Goal: Task Accomplishment & Management: Complete application form

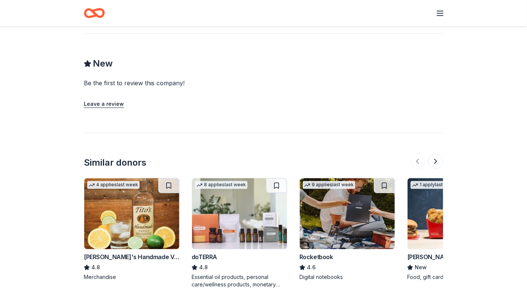
scroll to position [458, 0]
click at [434, 162] on button at bounding box center [435, 161] width 15 height 15
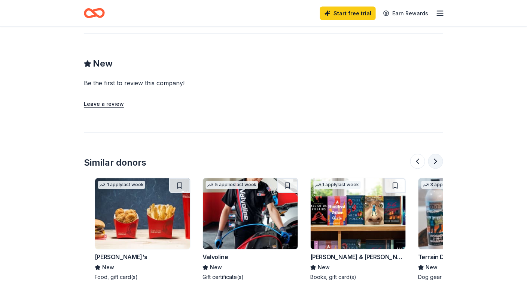
scroll to position [0, 323]
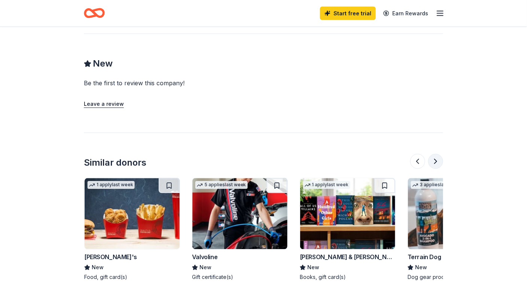
click at [434, 162] on button at bounding box center [435, 161] width 15 height 15
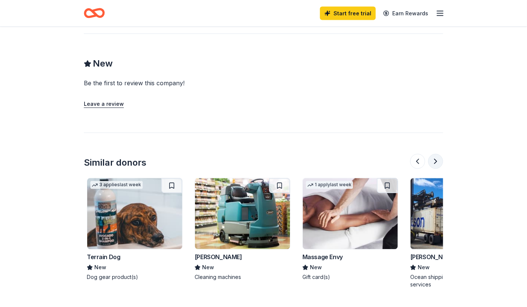
scroll to position [0, 647]
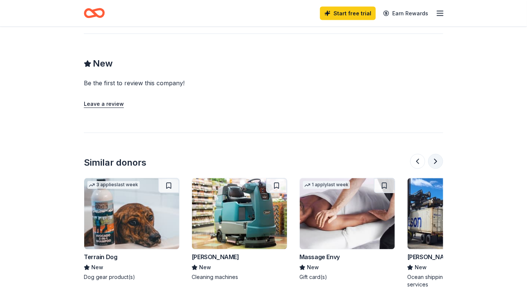
click at [434, 162] on button at bounding box center [435, 161] width 15 height 15
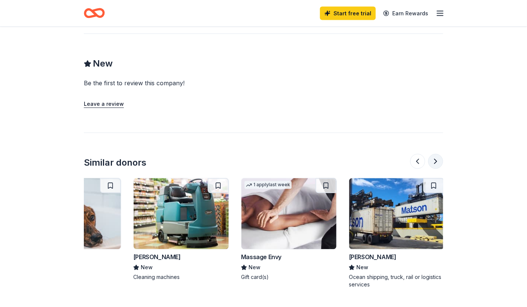
scroll to position [0, 707]
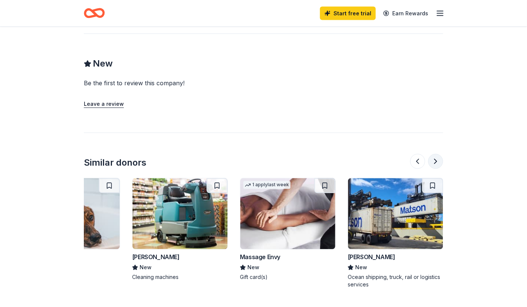
click at [434, 162] on button at bounding box center [435, 161] width 15 height 15
click at [417, 160] on button at bounding box center [417, 161] width 15 height 15
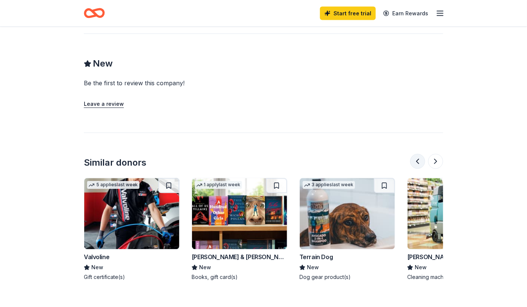
click at [417, 160] on button at bounding box center [417, 161] width 15 height 15
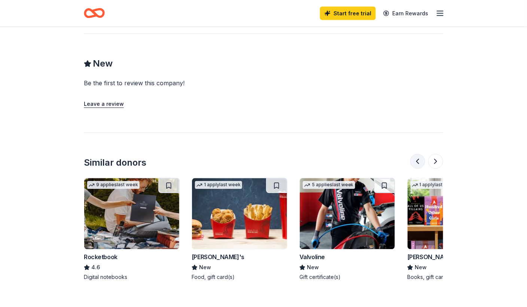
click at [417, 160] on button at bounding box center [417, 161] width 15 height 15
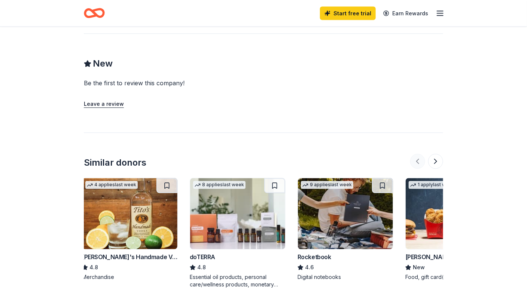
scroll to position [0, 0]
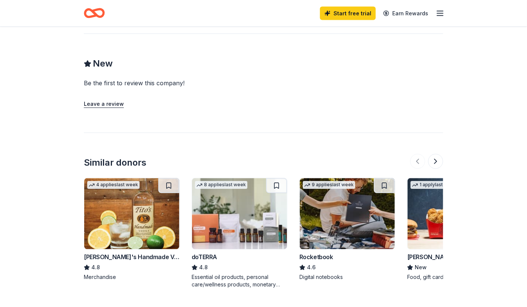
click at [420, 162] on div at bounding box center [426, 161] width 33 height 15
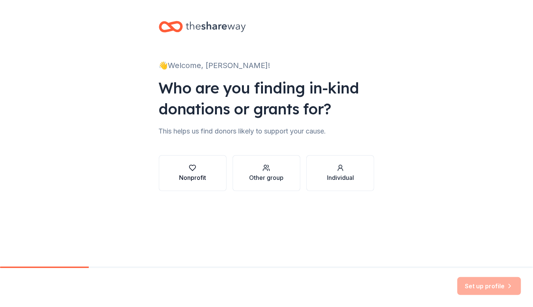
click at [197, 165] on div "button" at bounding box center [192, 167] width 27 height 7
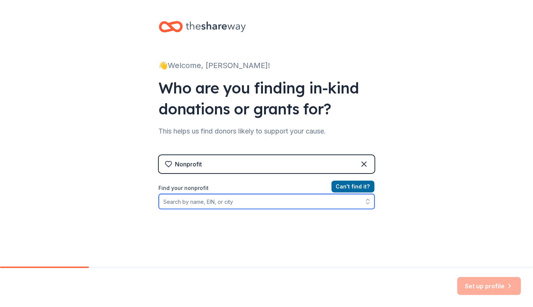
click at [277, 207] on input "Find your nonprofit" at bounding box center [267, 201] width 216 height 15
type input "Childcare Network of the Niagara Frontier"
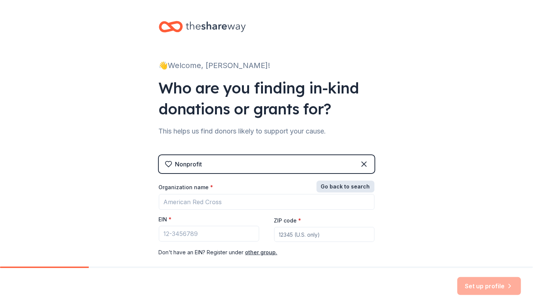
click at [346, 186] on button "Go back to search" at bounding box center [345, 187] width 58 height 12
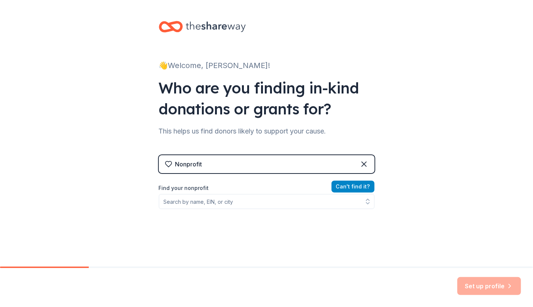
click at [343, 186] on button "Can ' t find it?" at bounding box center [352, 187] width 43 height 12
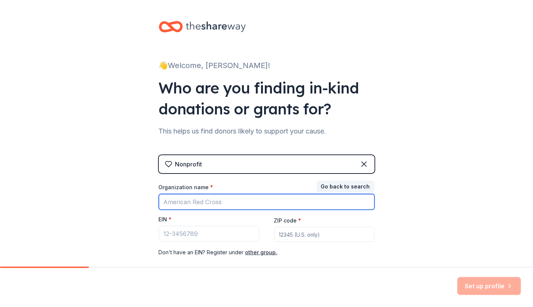
click at [247, 201] on input "Organization name *" at bounding box center [267, 202] width 216 height 16
type input "childcare Network of the Niagara Frontier"
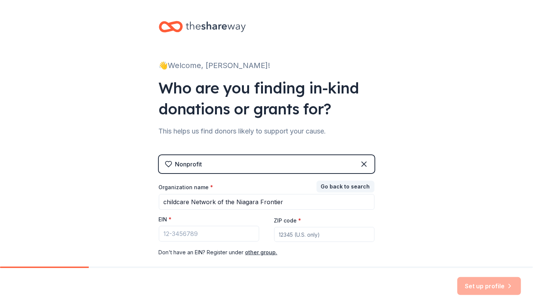
click at [292, 234] on input "ZIP code *" at bounding box center [324, 234] width 100 height 15
type input "14304"
click at [191, 232] on input "EIN *" at bounding box center [209, 234] width 100 height 16
paste input "16-1589523"
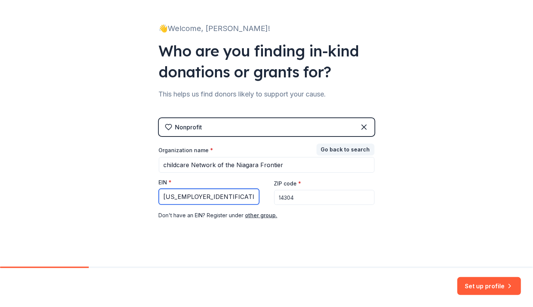
scroll to position [40, 0]
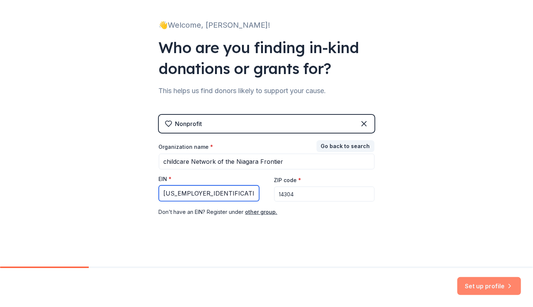
type input "16-1589523"
click at [498, 287] on button "Set up profile" at bounding box center [489, 286] width 64 height 18
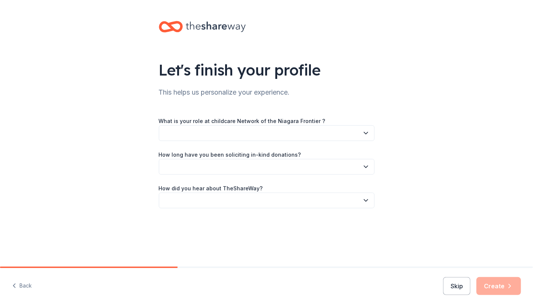
click at [341, 133] on button "button" at bounding box center [267, 133] width 216 height 16
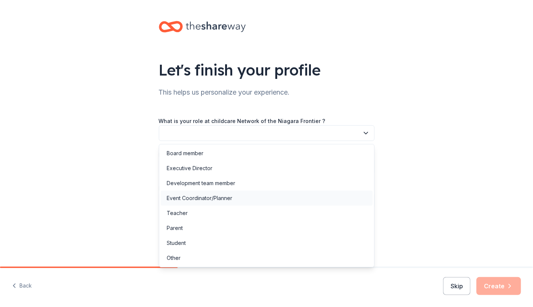
click at [314, 197] on div "Event Coordinator/Planner" at bounding box center [267, 198] width 212 height 15
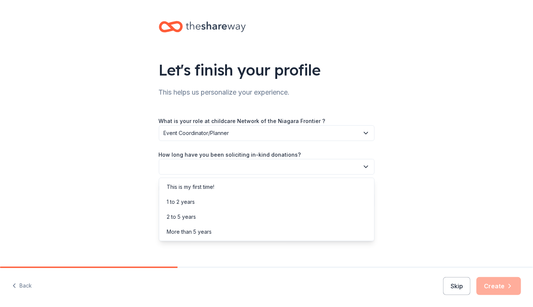
click at [300, 172] on button "button" at bounding box center [267, 167] width 216 height 16
click at [295, 236] on div "More than 5 years" at bounding box center [267, 232] width 212 height 15
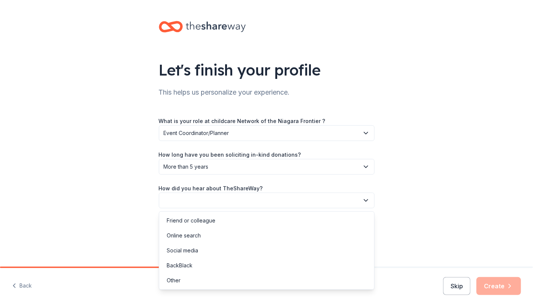
click at [284, 201] on button "button" at bounding box center [267, 201] width 216 height 16
click at [277, 236] on div "Online search" at bounding box center [267, 235] width 212 height 15
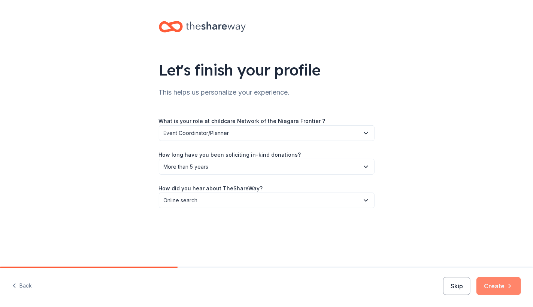
click at [495, 285] on button "Create" at bounding box center [498, 286] width 45 height 18
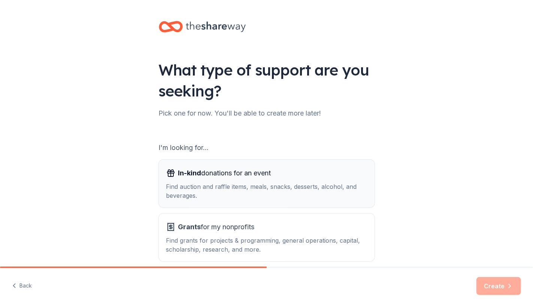
click at [288, 194] on div "Find auction and raffle items, meals, snacks, desserts, alcohol, and beverages." at bounding box center [266, 191] width 201 height 18
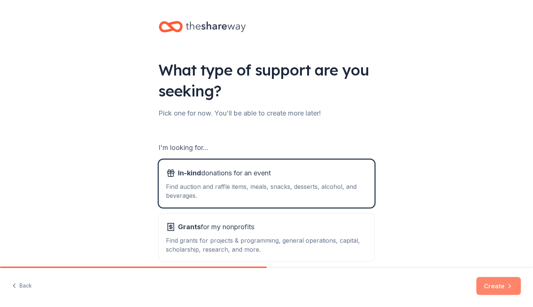
click at [504, 289] on button "Create" at bounding box center [498, 286] width 45 height 18
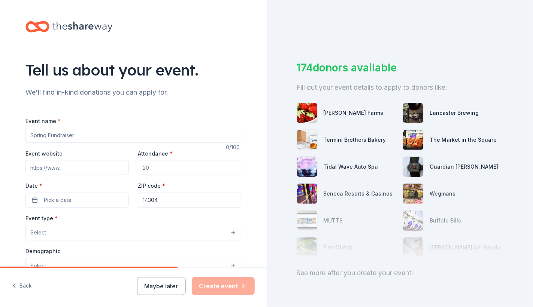
click at [125, 137] on input "Event name *" at bounding box center [133, 135] width 216 height 15
type input "Lights On"
click at [118, 170] on input "Event website" at bounding box center [76, 167] width 103 height 15
type input "www.justforkidsonline.org"
click at [165, 166] on input "Attendance *" at bounding box center [189, 167] width 103 height 15
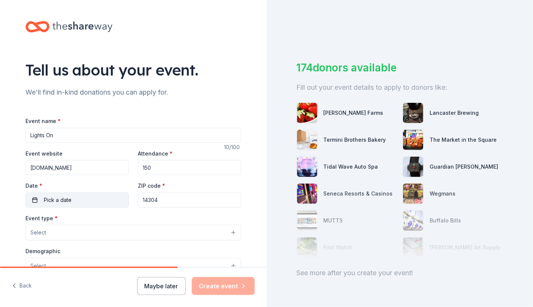
type input "150"
click at [111, 198] on button "Pick a date" at bounding box center [76, 200] width 103 height 15
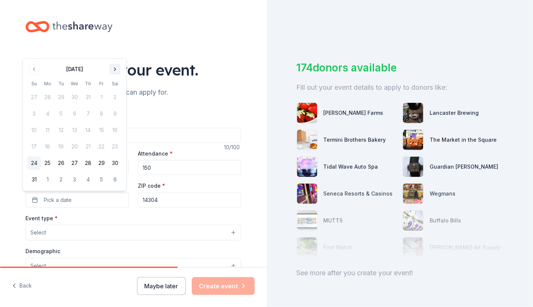
click at [113, 69] on button "Go to next month" at bounding box center [115, 69] width 10 height 10
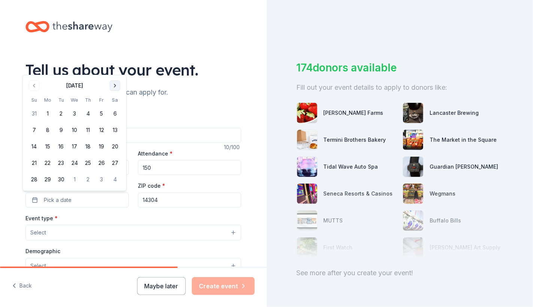
click at [113, 69] on div "Tell us about your event." at bounding box center [133, 70] width 216 height 21
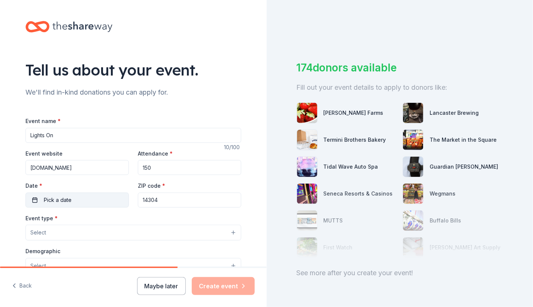
click at [97, 200] on button "Pick a date" at bounding box center [76, 200] width 103 height 15
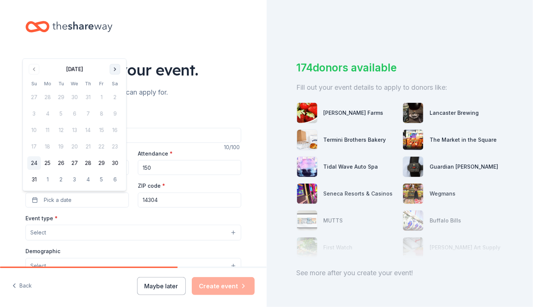
click at [115, 69] on button "Go to next month" at bounding box center [115, 69] width 10 height 10
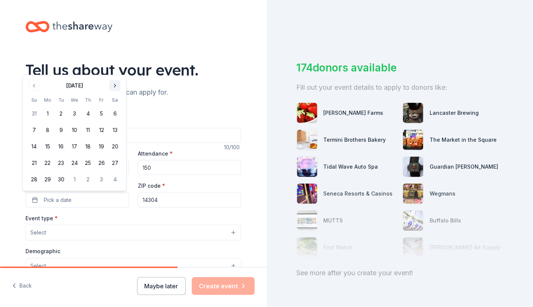
click at [115, 84] on button "Go to next month" at bounding box center [115, 85] width 10 height 10
click at [89, 165] on button "23" at bounding box center [87, 163] width 13 height 13
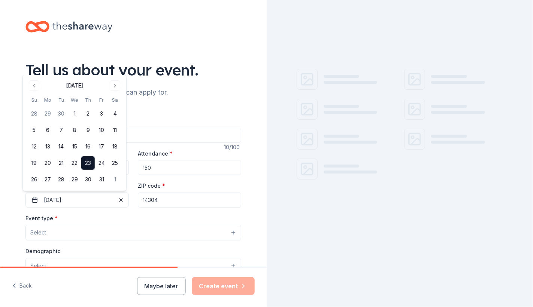
click at [173, 201] on input "14304" at bounding box center [189, 200] width 103 height 15
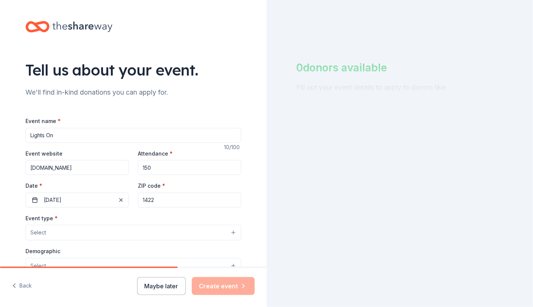
type input "14221"
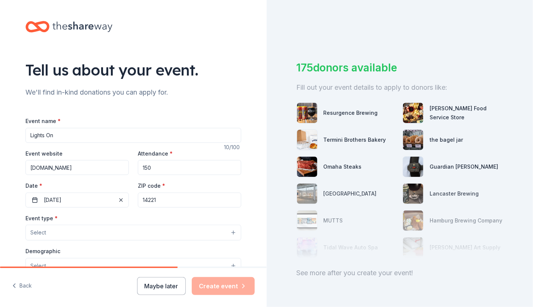
type input "6265 Sherdian Drive Suite 106"
type input "14221"
click at [81, 231] on button "Select" at bounding box center [133, 233] width 216 height 16
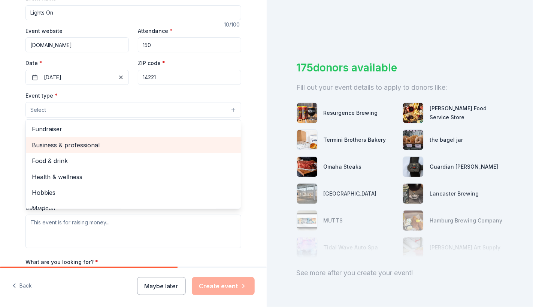
click at [189, 151] on div "Business & professional" at bounding box center [133, 145] width 215 height 16
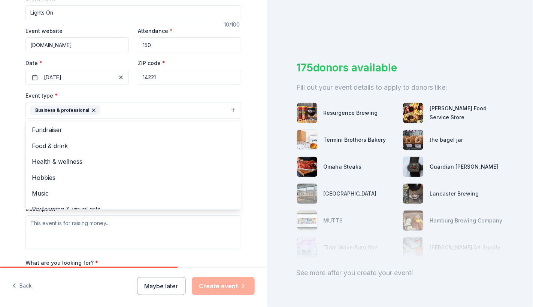
click at [202, 228] on div "Event type * Business & professional Fundraiser Food & drink Health & wellness …" at bounding box center [133, 170] width 216 height 158
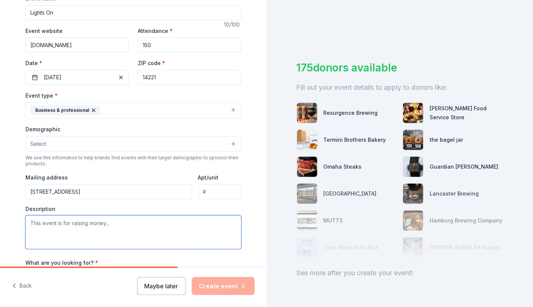
click at [161, 225] on textarea at bounding box center [133, 233] width 216 height 34
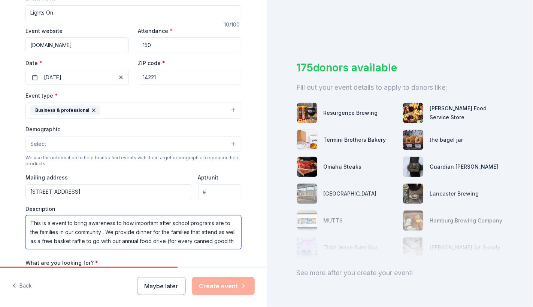
scroll to position [4, 0]
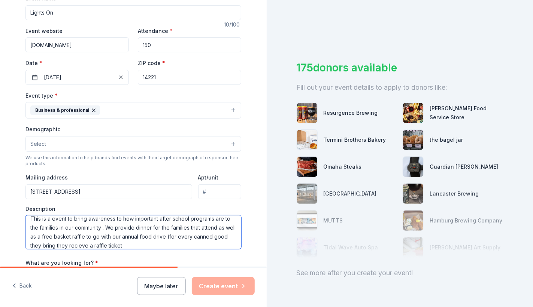
click at [89, 243] on textarea "This is a event to bring awareness to how important after school programs are t…" at bounding box center [133, 233] width 216 height 34
click at [140, 243] on textarea "This is a event to bring awareness to how important after school programs are t…" at bounding box center [133, 233] width 216 height 34
click at [164, 227] on textarea "This is a event to bring awareness to how important after school programs are t…" at bounding box center [133, 233] width 216 height 34
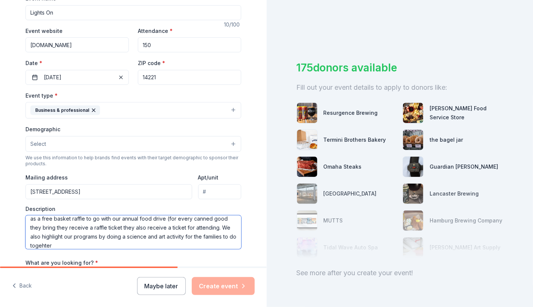
click at [83, 243] on textarea "This is a event to bring awareness to how important after school programs are t…" at bounding box center [133, 233] width 216 height 34
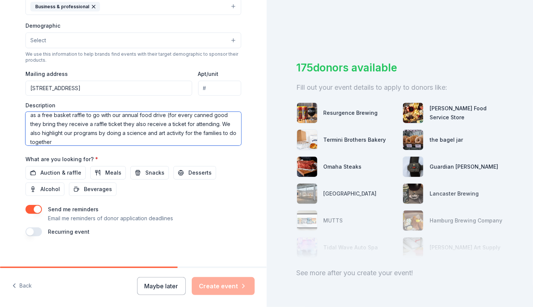
scroll to position [230, 0]
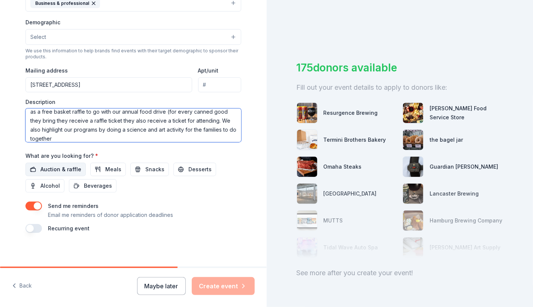
type textarea "This is a event to bring awareness to how important after school programs are t…"
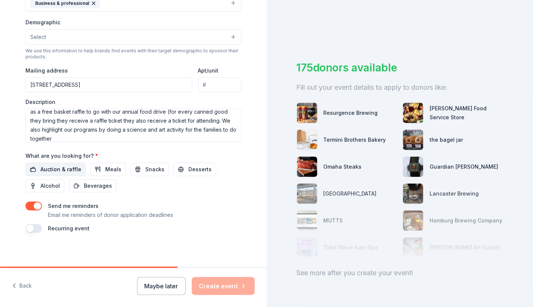
click at [63, 167] on span "Auction & raffle" at bounding box center [60, 169] width 41 height 9
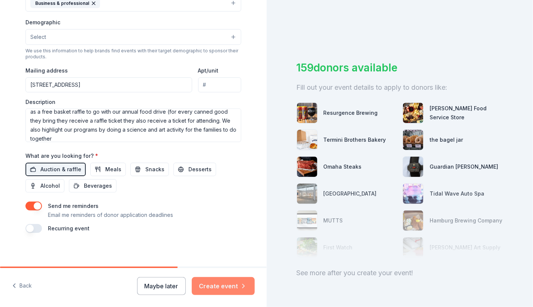
click at [222, 289] on button "Create event" at bounding box center [223, 286] width 63 height 18
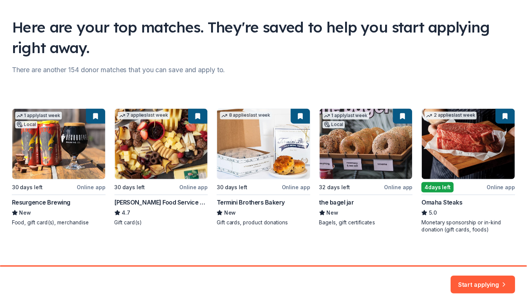
scroll to position [48, 0]
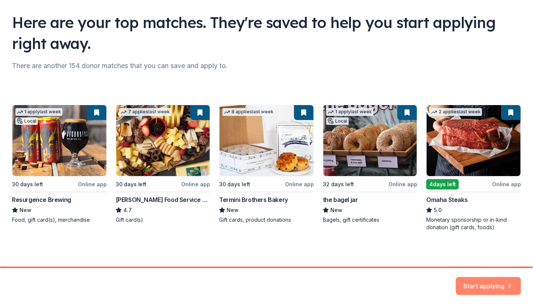
click at [483, 282] on button "Start applying" at bounding box center [488, 282] width 65 height 18
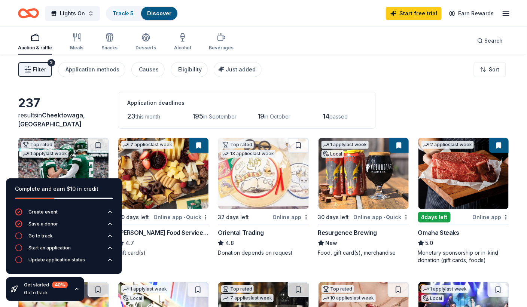
click at [175, 252] on div "Gift card(s)" at bounding box center [163, 252] width 91 height 7
click at [170, 258] on div "7 applies last week 30 days left Online app • Quick Gordon Food Service Store 4…" at bounding box center [163, 201] width 91 height 127
click at [109, 236] on icon "button" at bounding box center [110, 236] width 3 height 1
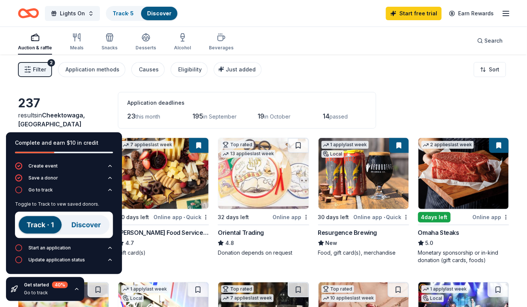
click at [154, 247] on div "4.7" at bounding box center [163, 243] width 91 height 9
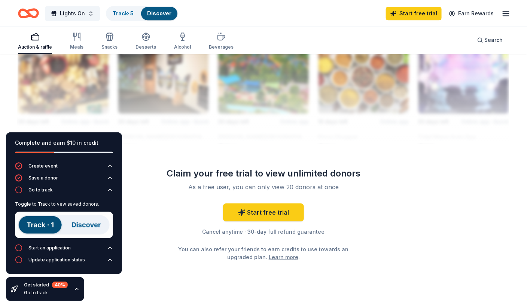
scroll to position [707, 0]
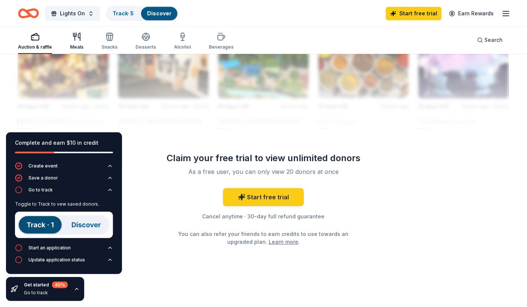
click at [73, 37] on icon "button" at bounding box center [76, 36] width 9 height 9
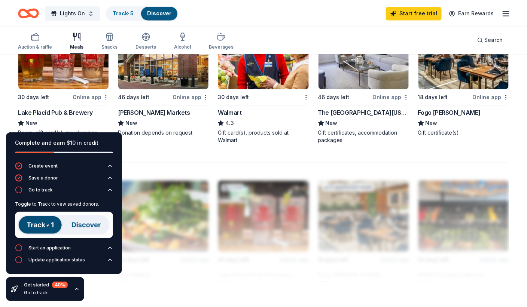
scroll to position [599, 0]
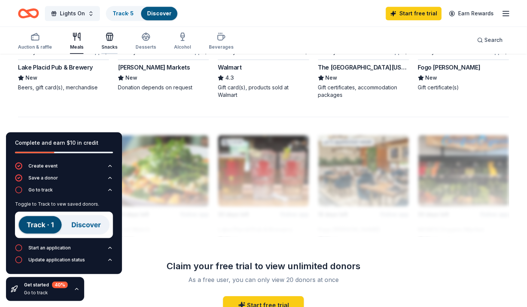
click at [106, 40] on icon "button" at bounding box center [109, 37] width 7 height 5
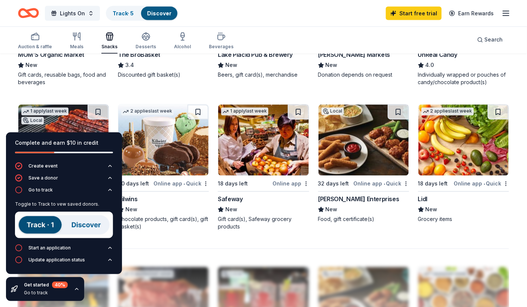
scroll to position [499, 0]
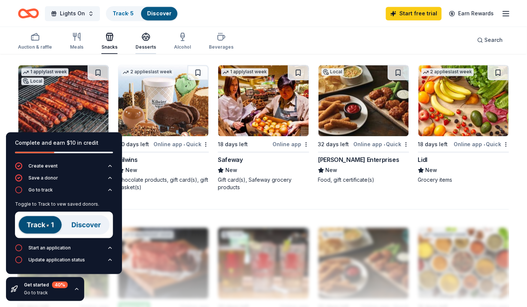
click at [144, 36] on icon "button" at bounding box center [146, 36] width 9 height 9
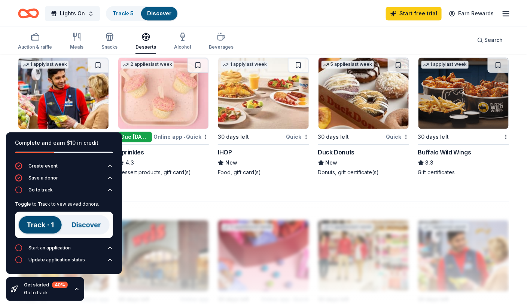
scroll to position [519, 0]
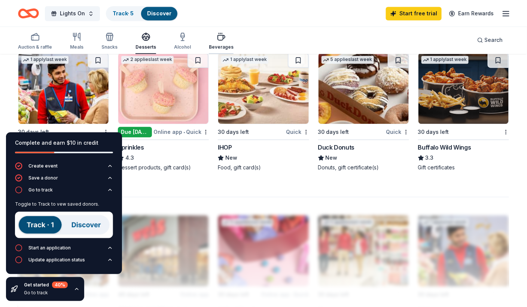
click at [219, 42] on div "Beverages" at bounding box center [221, 41] width 25 height 18
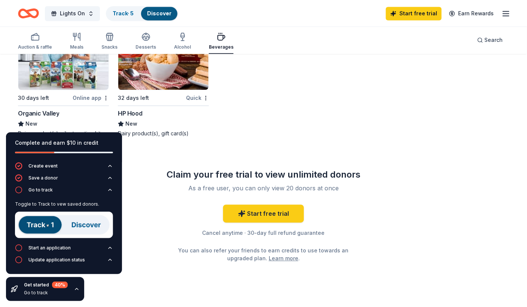
scroll to position [569, 0]
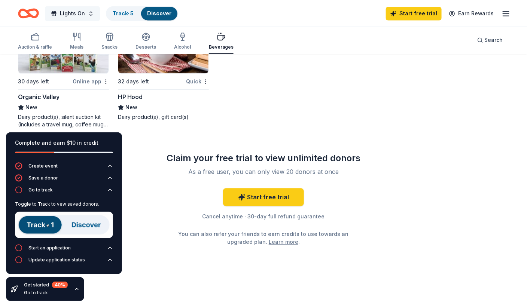
click at [90, 12] on button "Lights On" at bounding box center [72, 13] width 55 height 15
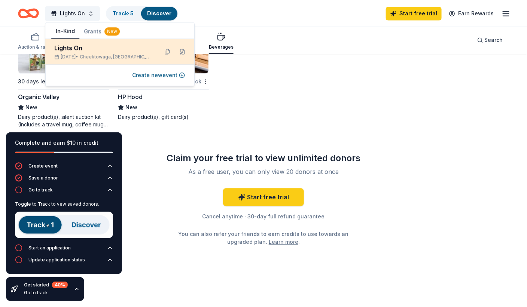
click at [68, 48] on div "Lights On" at bounding box center [103, 47] width 98 height 9
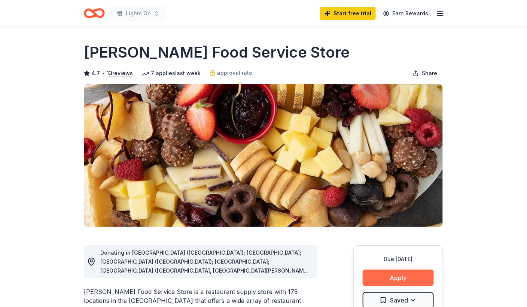
click at [381, 277] on button "Apply" at bounding box center [398, 278] width 71 height 16
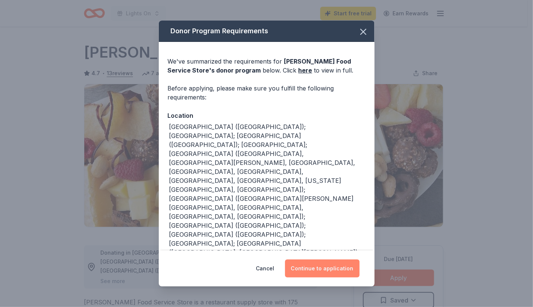
click at [316, 269] on button "Continue to application" at bounding box center [322, 269] width 75 height 18
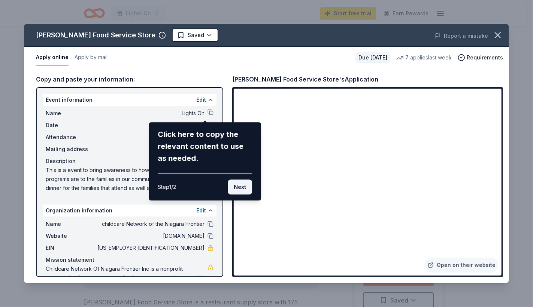
click at [240, 184] on button "Next" at bounding box center [240, 187] width 24 height 15
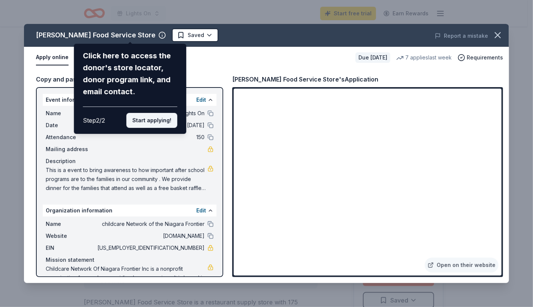
click at [150, 117] on button "Start applying!" at bounding box center [151, 120] width 51 height 15
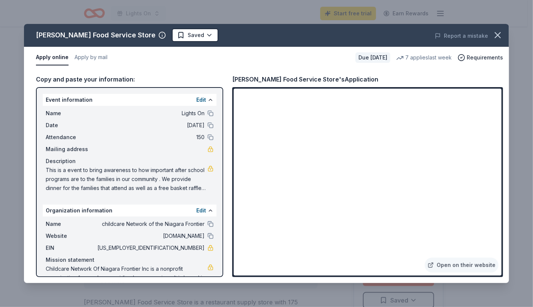
click at [173, 184] on span "This is a event to bring awareness to how important after school programs are t…" at bounding box center [127, 179] width 162 height 27
click at [174, 187] on span "This is a event to bring awareness to how important after school programs are t…" at bounding box center [127, 179] width 162 height 27
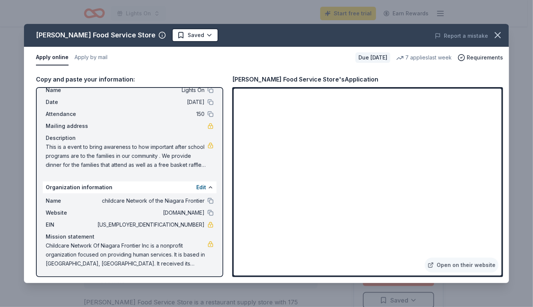
click at [504, 265] on div "Copy and paste your information: Event information Edit Name Lights On Date 10/…" at bounding box center [266, 176] width 485 height 215
click at [207, 145] on link at bounding box center [210, 146] width 6 height 6
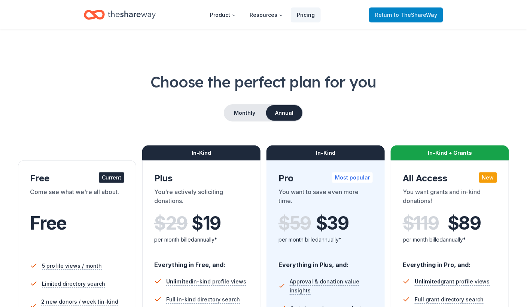
click at [387, 18] on span "Return to TheShareWay" at bounding box center [406, 14] width 62 height 9
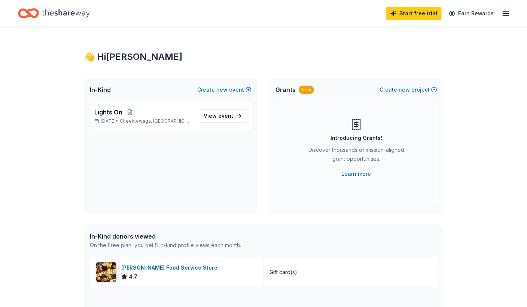
click at [385, 16] on div "Start free trial Earn Rewards" at bounding box center [263, 13] width 491 height 18
